Goal: Task Accomplishment & Management: Manage account settings

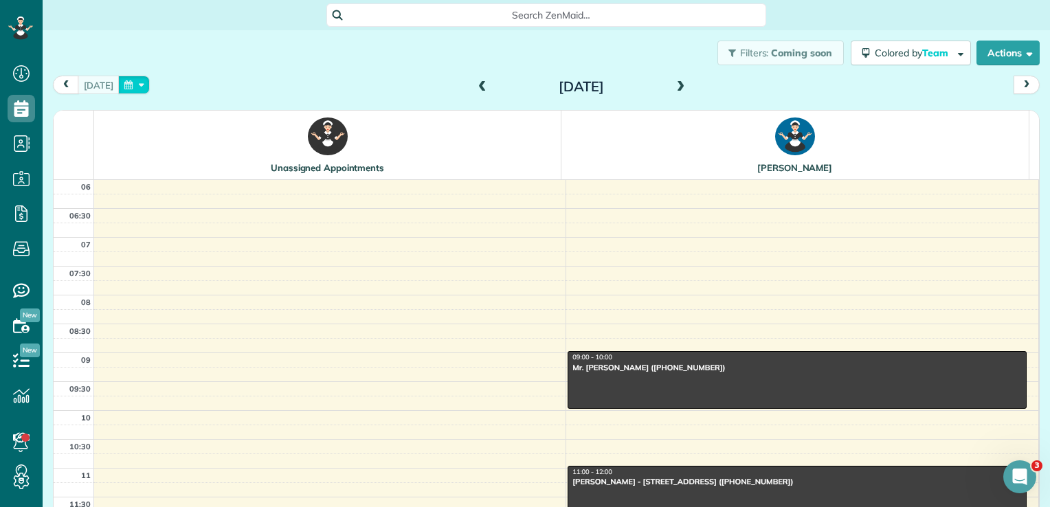
click at [128, 83] on button "button" at bounding box center [134, 85] width 32 height 19
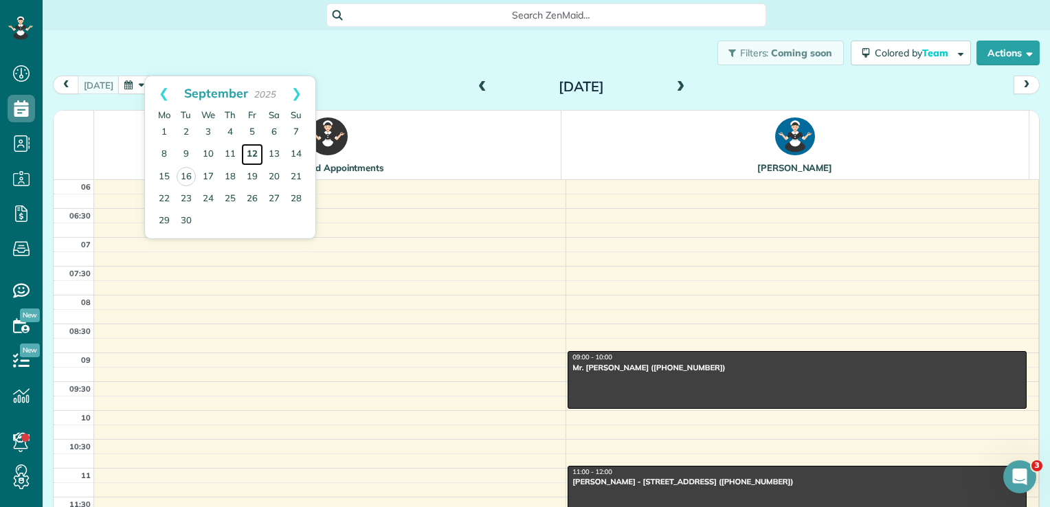
click at [246, 153] on link "12" at bounding box center [252, 155] width 22 height 22
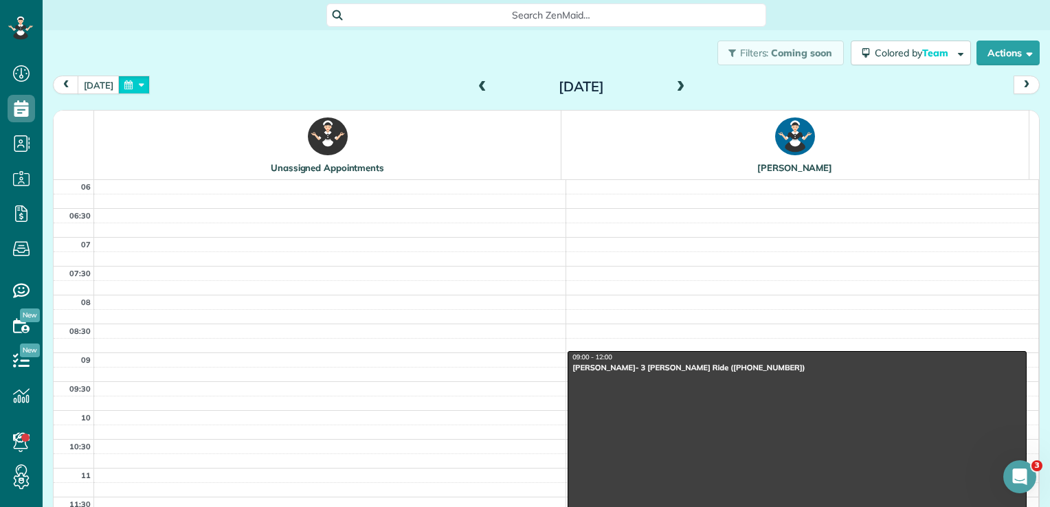
click at [126, 82] on button "button" at bounding box center [134, 85] width 32 height 19
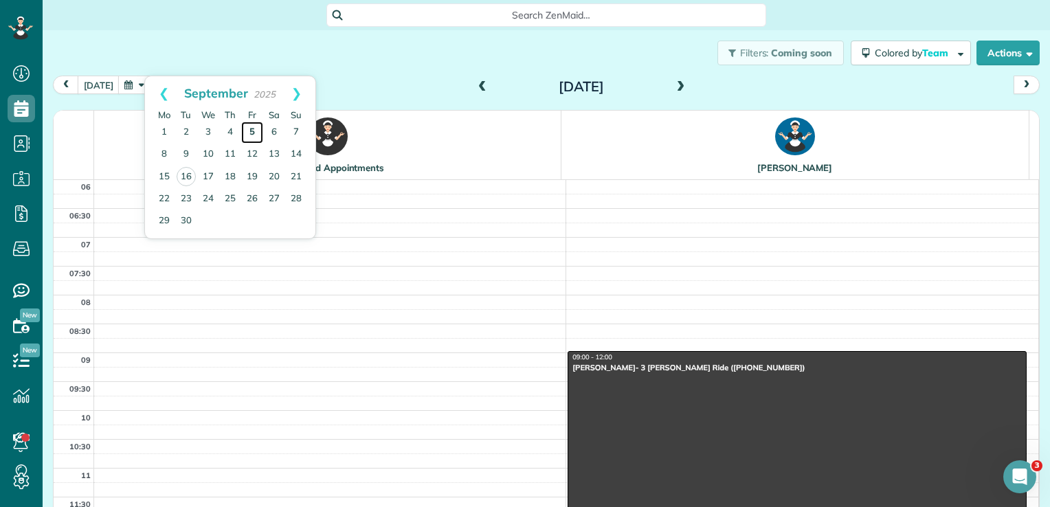
click at [252, 127] on link "5" at bounding box center [252, 133] width 22 height 22
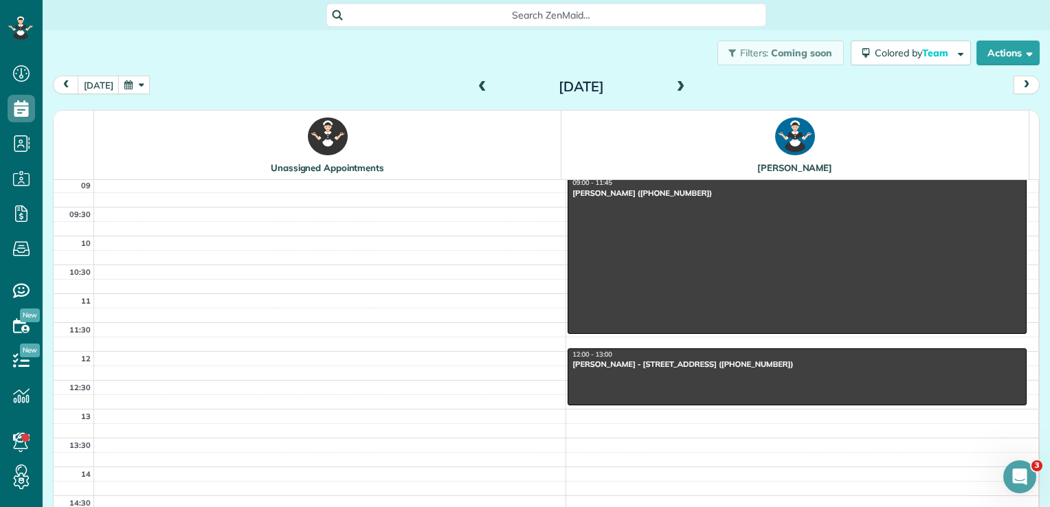
scroll to position [175, 0]
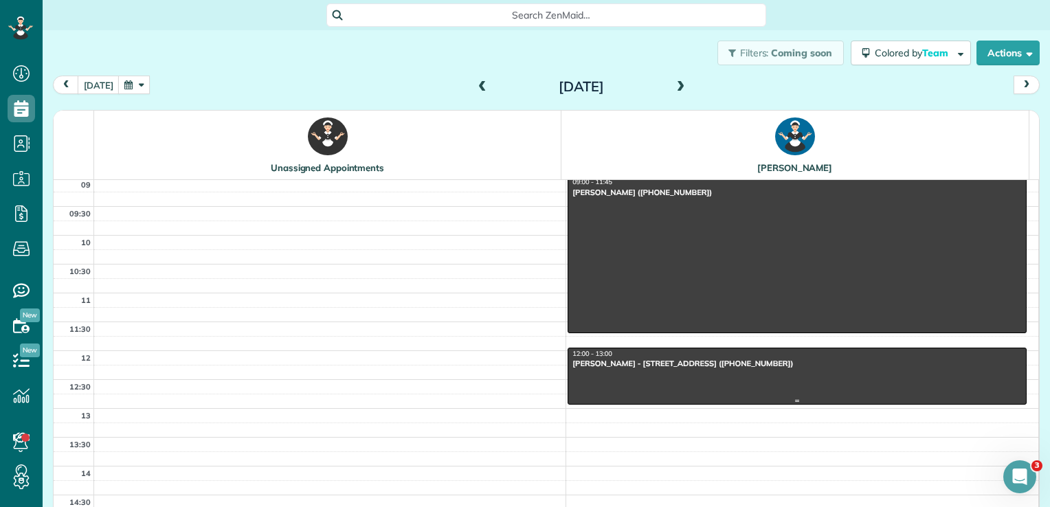
click at [650, 359] on div "[PERSON_NAME] - [STREET_ADDRESS] ([PHONE_NUMBER])" at bounding box center [797, 364] width 451 height 10
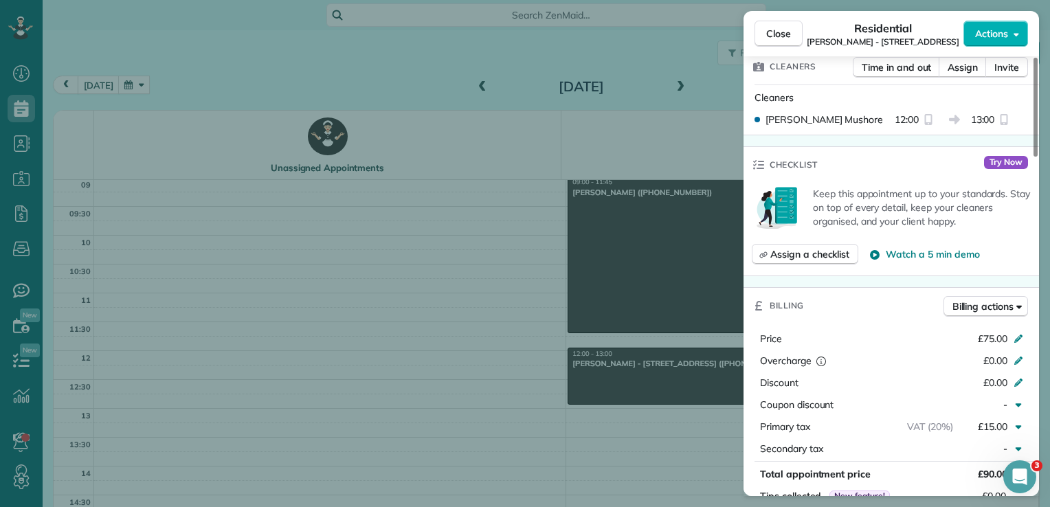
scroll to position [531, 0]
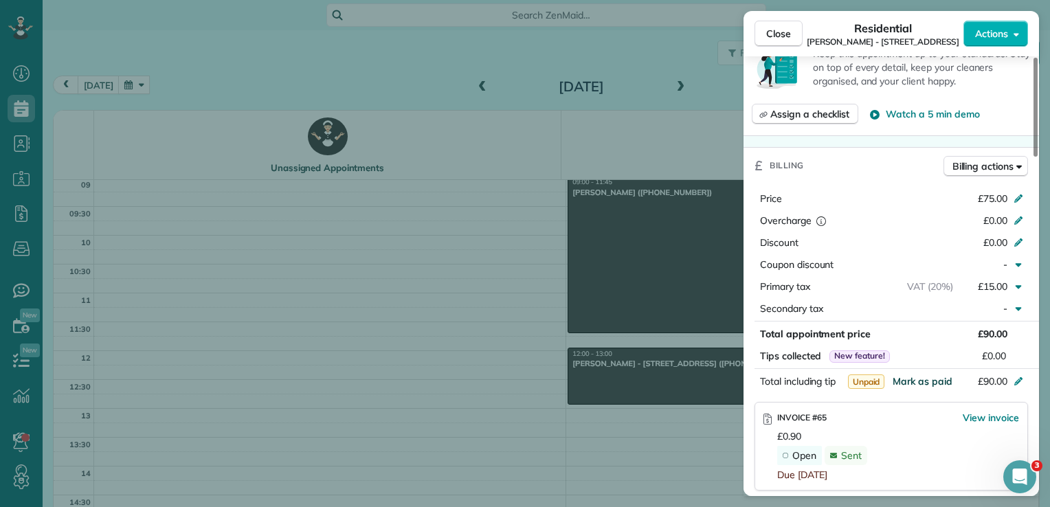
click at [934, 387] on span "Mark as paid" at bounding box center [923, 381] width 60 height 12
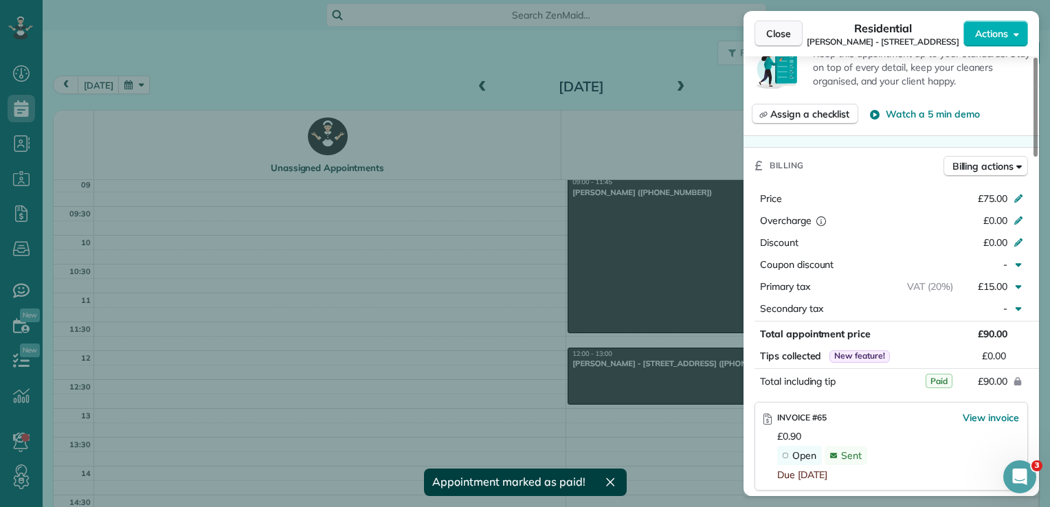
click at [781, 37] on span "Close" at bounding box center [778, 34] width 25 height 14
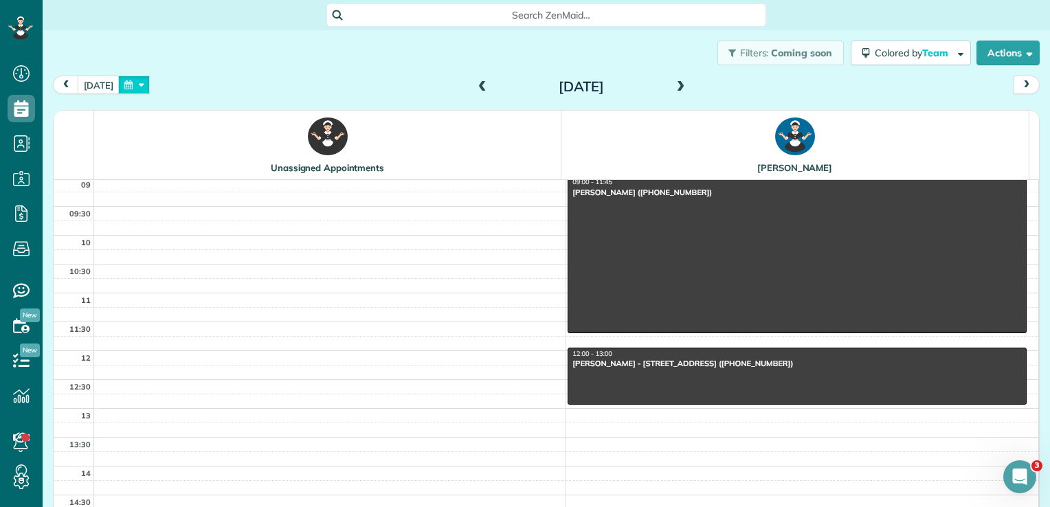
click at [131, 81] on button "button" at bounding box center [134, 85] width 32 height 19
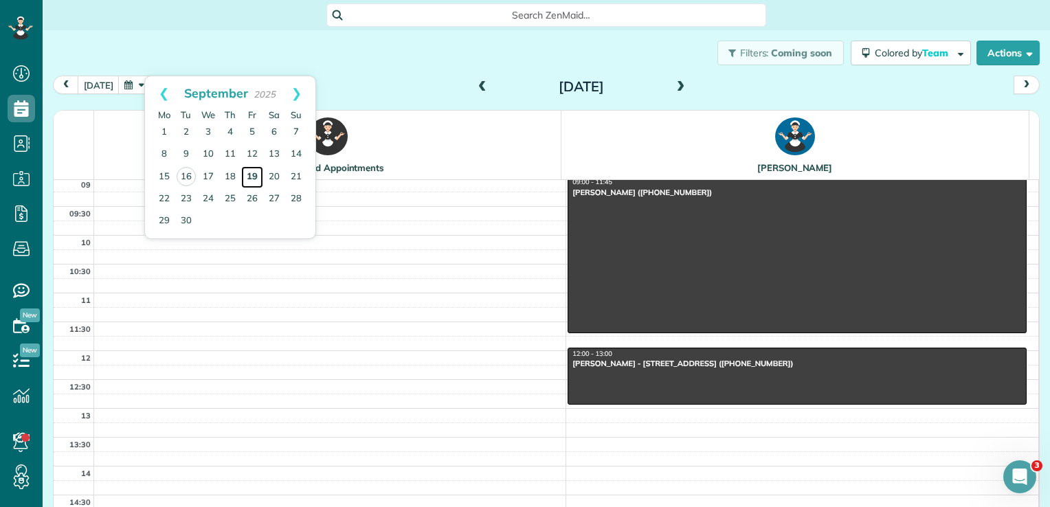
click at [256, 172] on link "19" at bounding box center [252, 177] width 22 height 22
